Goal: Task Accomplishment & Management: Complete application form

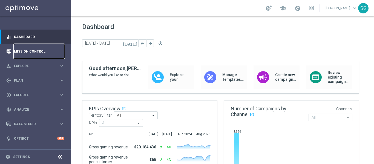
click at [38, 55] on link "Mission Control" at bounding box center [39, 51] width 50 height 15
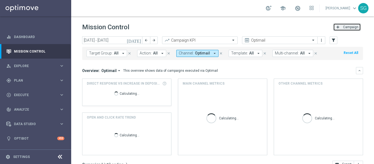
click at [351, 28] on span "Campaign" at bounding box center [350, 27] width 15 height 4
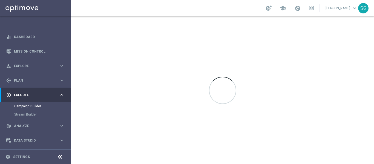
click at [60, 153] on div at bounding box center [60, 157] width 10 height 8
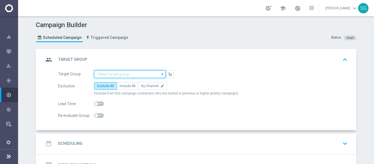
click at [124, 76] on input at bounding box center [129, 74] width 71 height 8
paste input "BR_SOL__DEPOSITORS__ALL_EMA_TAC_GM"
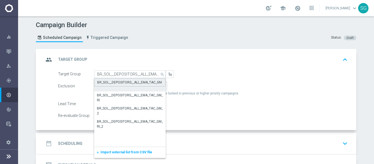
click at [119, 86] on div "BR_SOL__DEPOSITORS__ALL_EMA_TAC_GM" at bounding box center [129, 84] width 71 height 13
click at [119, 86] on div "BR_SOL__DEPOSITORS__ALL_EMA_TAC_GM" at bounding box center [129, 82] width 71 height 8
type input "BR_SOL__DEPOSITORS__ALL_EMA_TAC_GM"
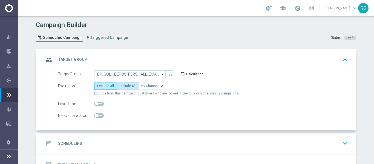
click at [123, 87] on span "Include All" at bounding box center [128, 86] width 16 height 4
click at [123, 87] on input "Include All" at bounding box center [122, 87] width 4 height 4
radio input "true"
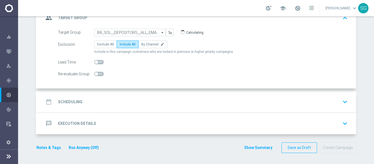
click at [131, 97] on div "date_range Scheduling keyboard_arrow_down" at bounding box center [197, 102] width 306 height 10
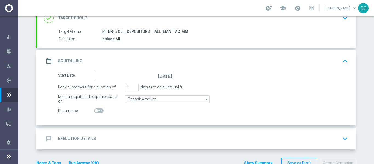
scroll to position [41, 0]
click at [167, 74] on icon "[DATE]" at bounding box center [166, 75] width 16 height 6
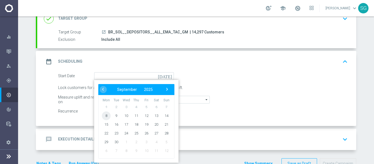
click at [105, 116] on span "8" at bounding box center [106, 115] width 9 height 9
type input "[DATE]"
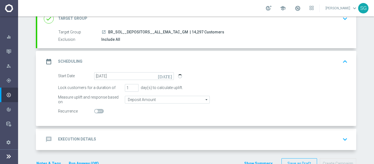
click at [134, 141] on div "message Execution Details keyboard_arrow_down" at bounding box center [197, 139] width 306 height 10
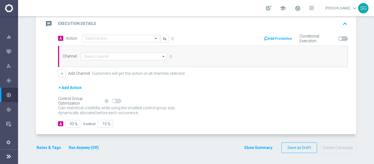
scroll to position [119, 0]
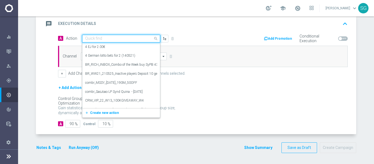
click at [142, 42] on div "Quick find" at bounding box center [121, 39] width 78 height 8
paste input "BR_SOL_GG_TIGRESORTUDO_SEP__NVIP_EMA_TAC_GM"
type input "BR_SOL_GG_TIGRESORTUDO_SEP__NVIP_EMA_TAC_GM"
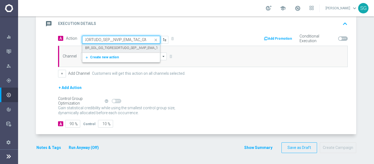
click at [127, 46] on label "BR_SOL_GG_TIGRESORTUDO_SEP__NVIP_EMA_TAC_GM" at bounding box center [127, 48] width 84 height 5
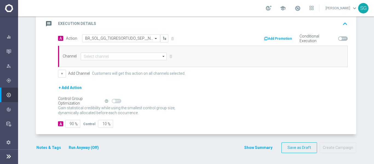
scroll to position [0, 0]
click at [106, 59] on input at bounding box center [124, 57] width 86 height 8
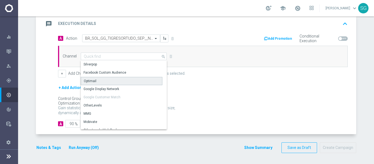
click at [93, 82] on div "Optimail" at bounding box center [90, 81] width 13 height 5
type input "Optimail"
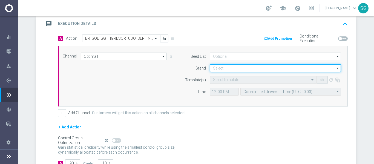
click at [216, 65] on input at bounding box center [275, 68] width 131 height 8
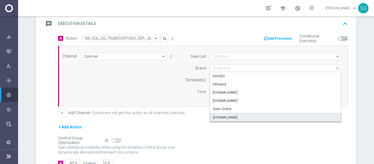
click at [233, 117] on div "[DOMAIN_NAME]" at bounding box center [225, 117] width 25 height 5
type input "[DOMAIN_NAME]"
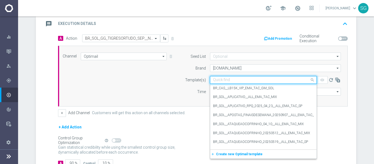
paste input "BR_SOL_GG_TIGRESORTUDO_SEP__NVIP_EMA_TAC_GM"
click at [215, 80] on input "BR_SOL_GG_TIGRESORTUDO_SEP__NVIP_EMA_TAC_GM" at bounding box center [258, 80] width 90 height 5
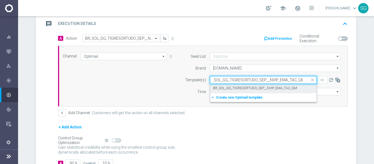
click at [219, 91] on div "BR_SOL_GG_TIGRESORTUDO_SEP__NVIP_EMA_TAC_GM" at bounding box center [263, 88] width 101 height 9
type input "BR_SOL_GG_TIGRESORTUDO_SEP__NVIP_EMA_TAC_GM"
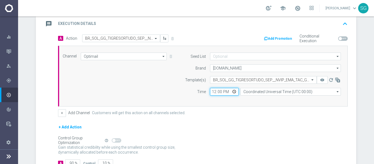
click at [214, 91] on input "12:00" at bounding box center [224, 92] width 29 height 8
type input "14:00"
click at [244, 96] on div "Seed List arrow_drop_down Drag here to set row groups Drag here to set column l…" at bounding box center [261, 76] width 167 height 47
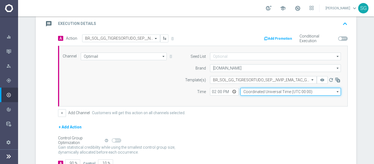
click at [247, 93] on input "Coordinated Universal Time (UTC 00:00)" at bounding box center [290, 92] width 100 height 8
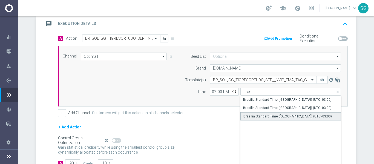
click at [245, 117] on div "Brasilia Standard Time ([GEOGRAPHIC_DATA]) (UTC -03:00)" at bounding box center [287, 116] width 88 height 5
type input "Brasilia Standard Time ([GEOGRAPHIC_DATA]) (UTC -03:00)"
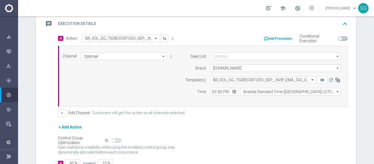
scroll to position [159, 0]
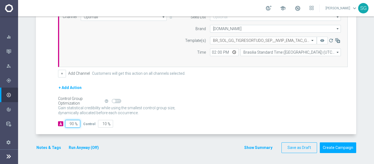
click at [67, 124] on input "90" at bounding box center [72, 124] width 15 height 8
type input "1"
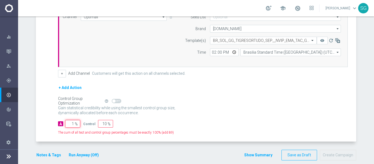
type input "99"
type input "10"
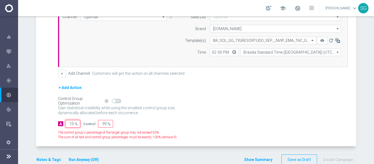
type input "90"
type input "100"
type input "0"
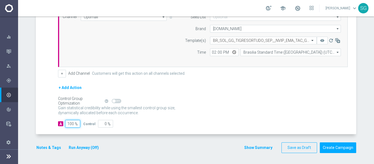
type input "100"
click at [38, 80] on div "A Action Select action BR_SOL_GG_TIGRESORTUDO_SEP__NVIP_EMA_TAC_GM delete_forev…" at bounding box center [196, 64] width 319 height 139
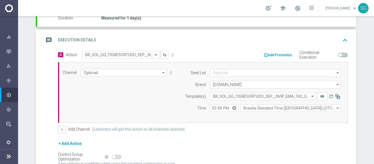
scroll to position [103, 0]
click at [104, 42] on div "message Execution Details keyboard_arrow_up" at bounding box center [197, 40] width 306 height 10
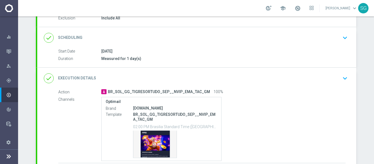
scroll to position [108, 0]
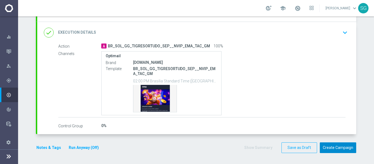
click at [332, 147] on button "Create Campaign" at bounding box center [338, 147] width 36 height 11
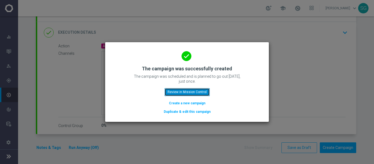
click at [194, 89] on button "Review in Mission Control" at bounding box center [187, 92] width 45 height 8
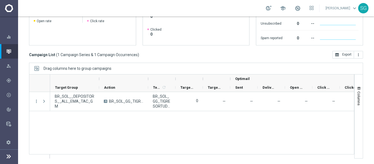
scroll to position [121, 0]
click at [11, 153] on div at bounding box center [8, 156] width 7 height 15
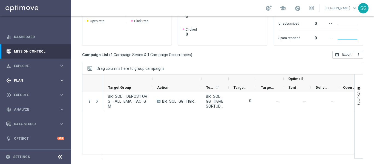
click at [26, 80] on span "Plan" at bounding box center [36, 80] width 45 height 3
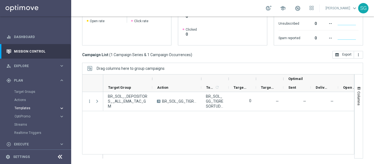
click at [25, 107] on span "Templates" at bounding box center [34, 108] width 39 height 3
click at [25, 117] on link "Optimail" at bounding box center [37, 116] width 40 height 4
